Goal: Find specific page/section: Find specific page/section

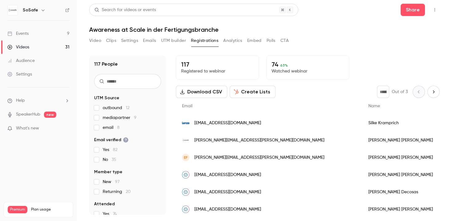
click at [25, 32] on div "Events" at bounding box center [17, 33] width 21 height 6
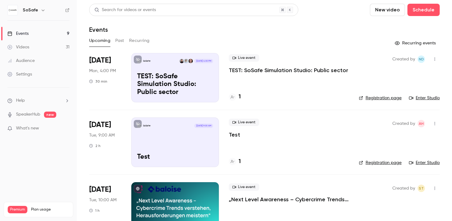
click at [31, 60] on div "Audience" at bounding box center [20, 61] width 27 height 6
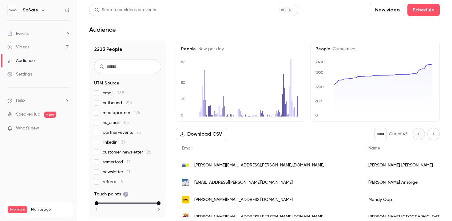
click at [29, 31] on link "Events 9" at bounding box center [38, 34] width 77 height 14
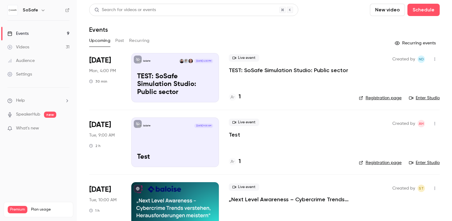
click at [28, 63] on div "Audience" at bounding box center [20, 61] width 27 height 6
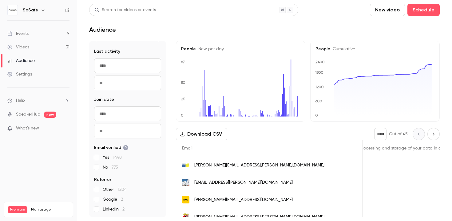
scroll to position [0, 967]
click at [26, 31] on div "Events" at bounding box center [17, 33] width 21 height 6
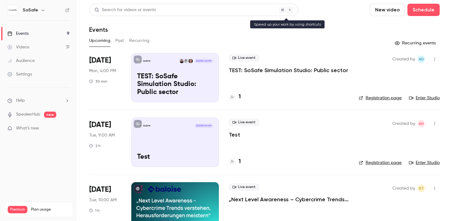
click at [186, 8] on div "Search for videos or events" at bounding box center [193, 10] width 209 height 12
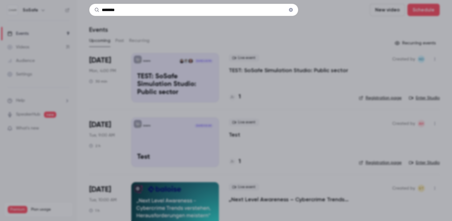
type input "********"
click at [255, 43] on div "********" at bounding box center [226, 110] width 452 height 221
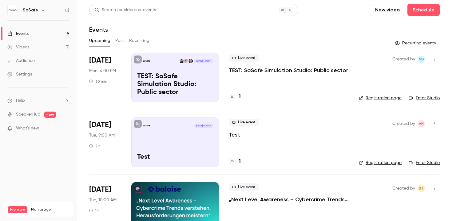
click at [120, 42] on button "Past" at bounding box center [119, 41] width 9 height 10
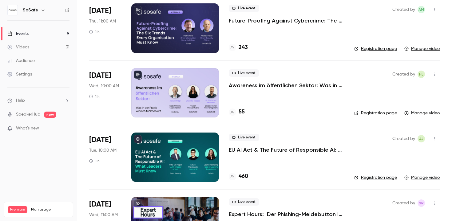
scroll to position [953, 0]
